Goal: Check status

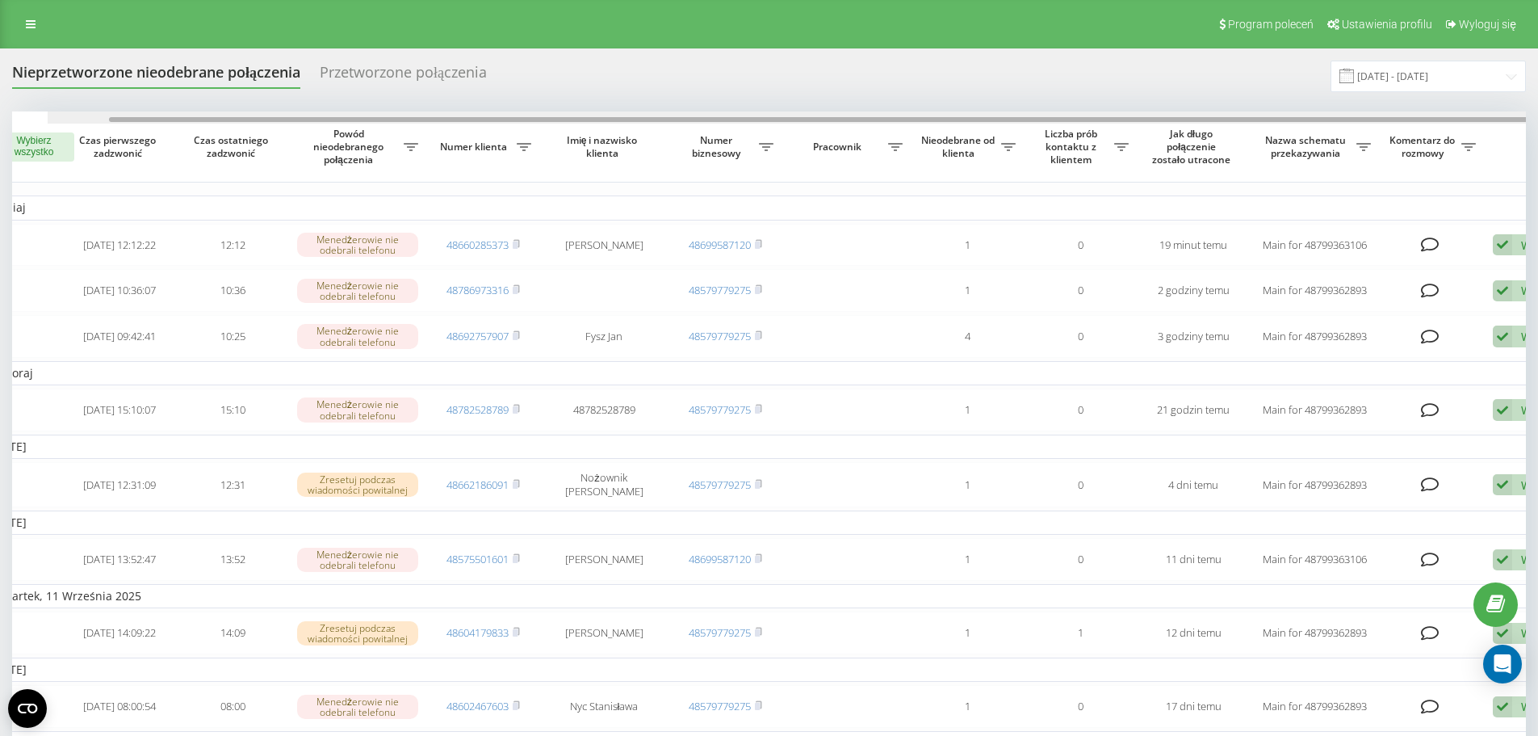
scroll to position [0, 101]
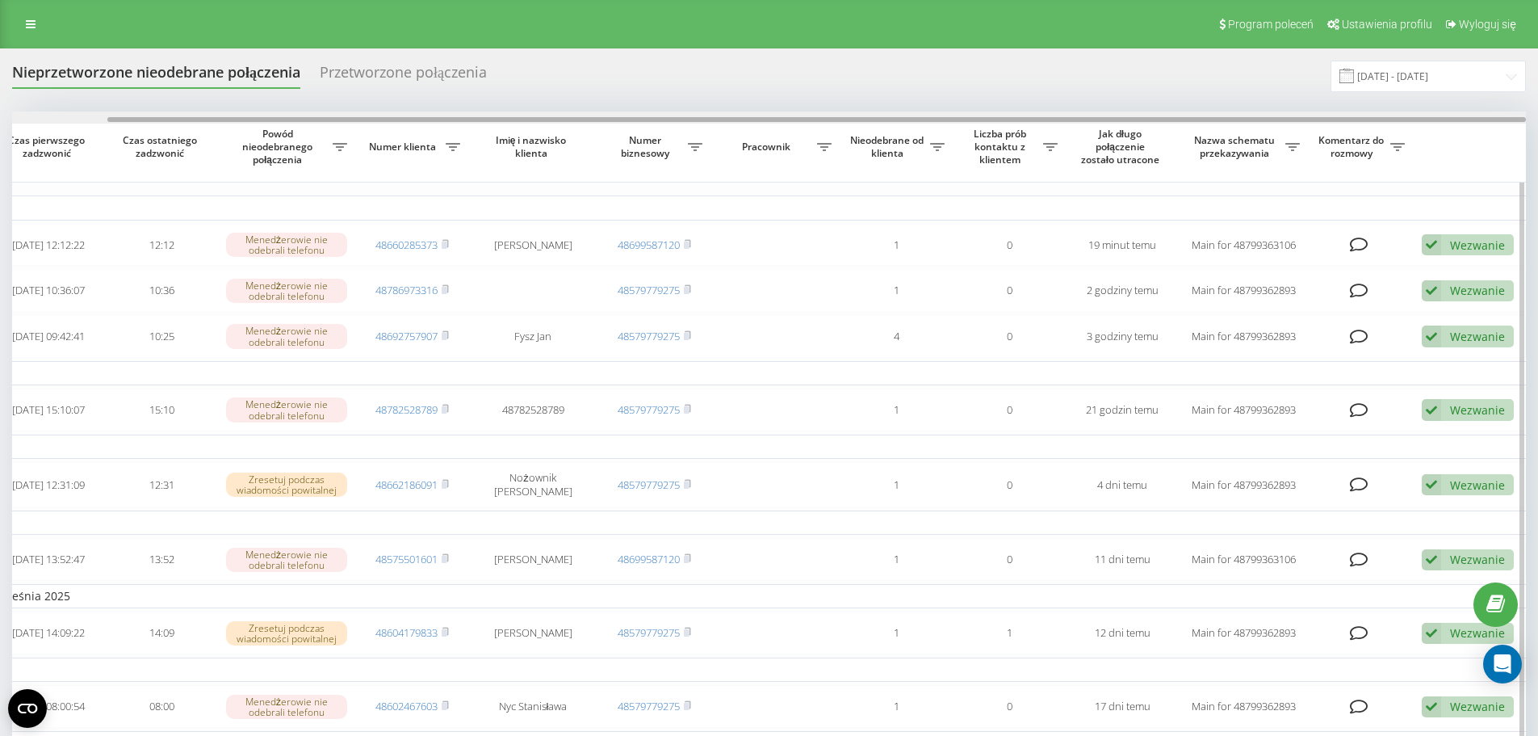
drag, startPoint x: 603, startPoint y: 120, endPoint x: 966, endPoint y: 143, distance: 363.3
click at [966, 143] on div "Wybierz wszystko Czas pierwszego zadzwonić Czas ostatniego zadzwonić Powód nieo…" at bounding box center [769, 634] width 1514 height 1047
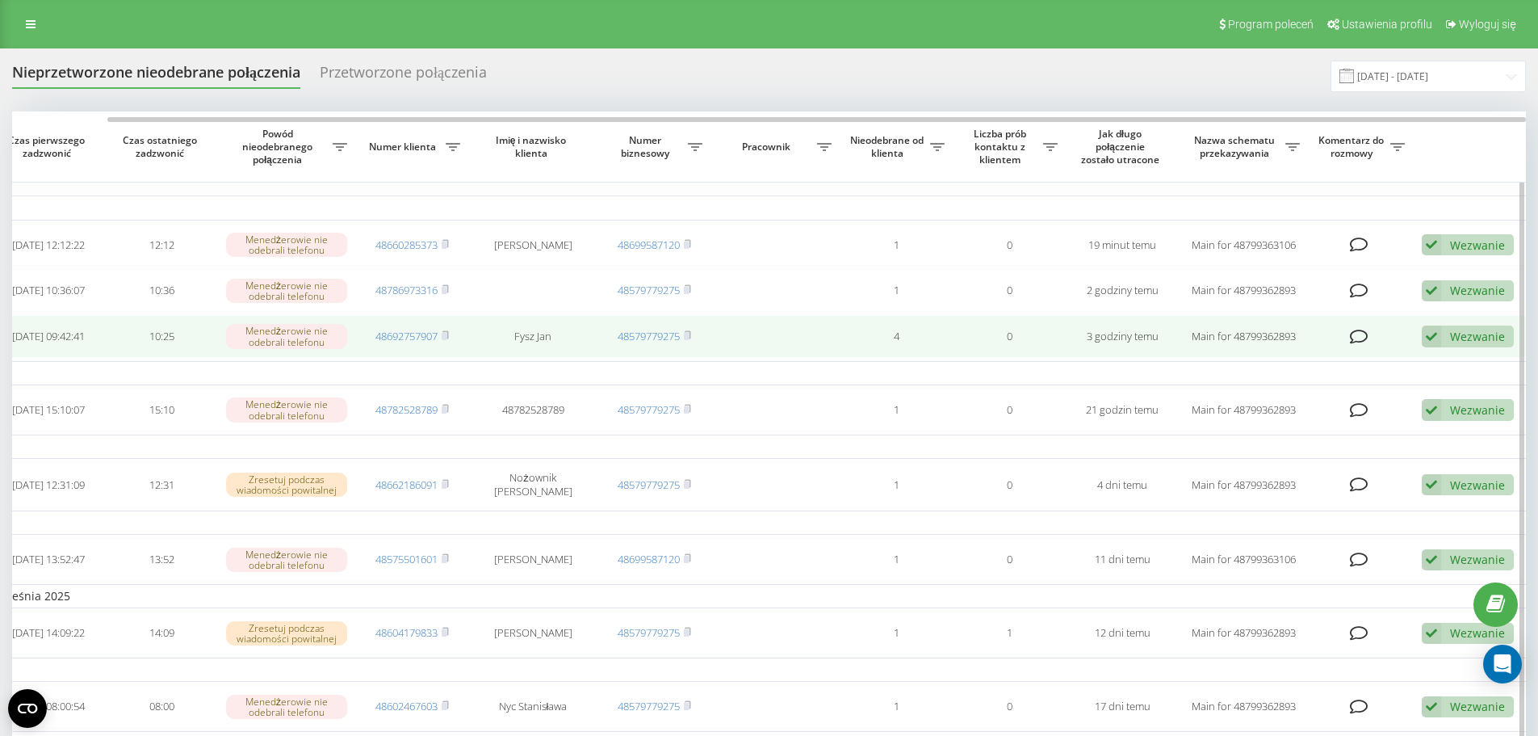
click at [1468, 344] on div "Wezwanie" at bounding box center [1477, 336] width 55 height 15
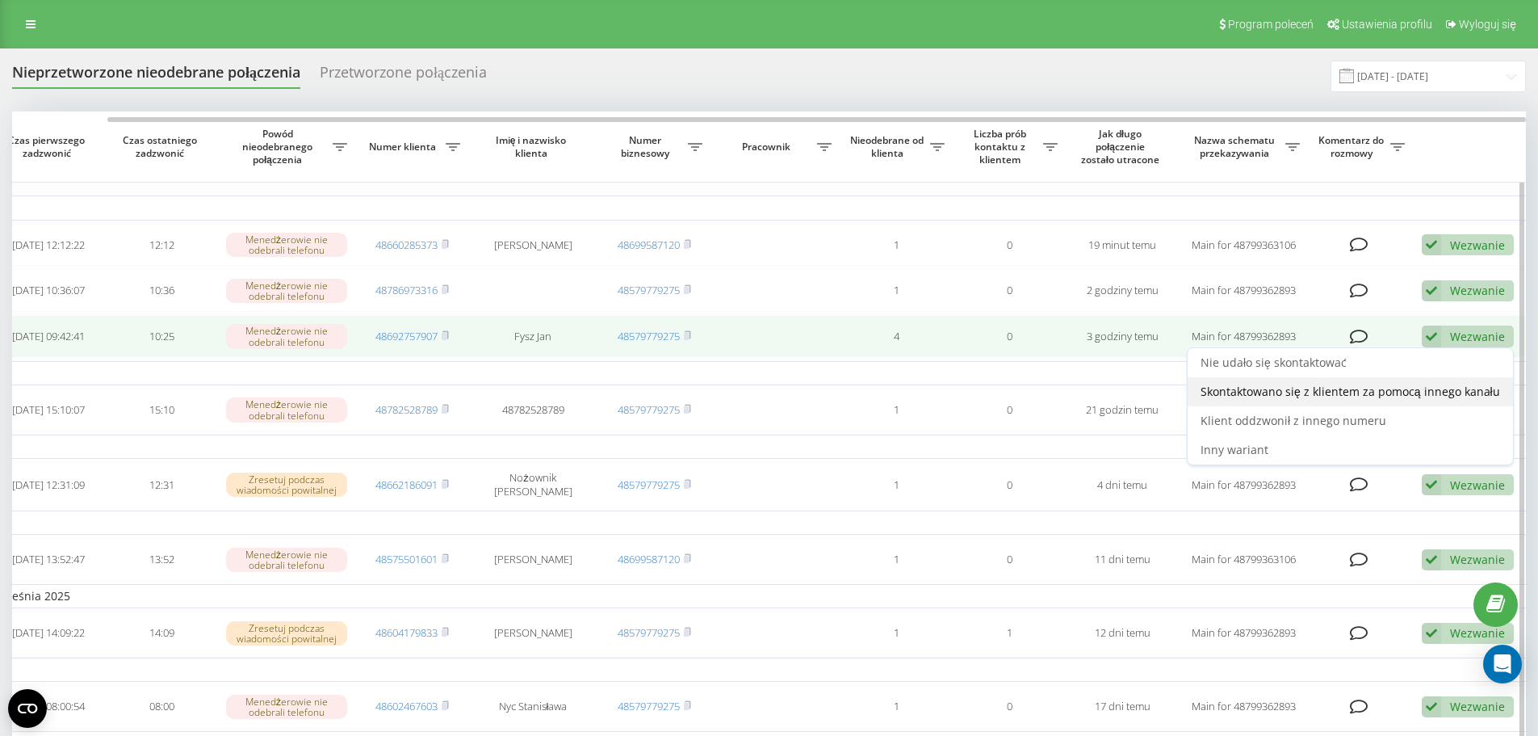
click at [1290, 398] on span "Skontaktowano się z klientem za pomocą innego kanału" at bounding box center [1351, 391] width 300 height 15
